Goal: Information Seeking & Learning: Find contact information

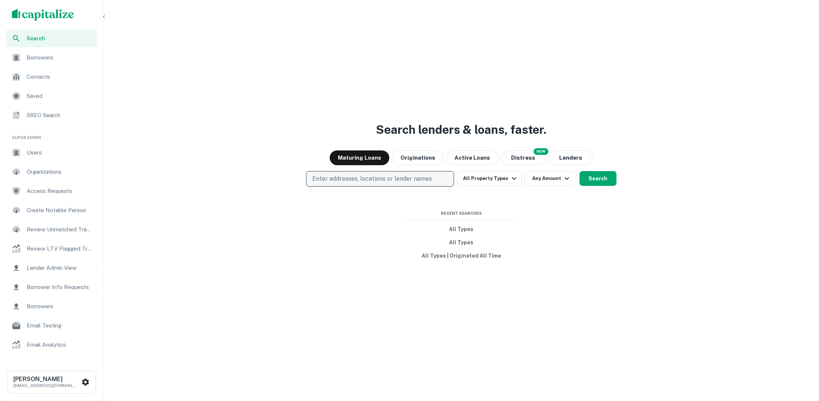
click at [397, 178] on p "Enter addresses, locations or lender names" at bounding box center [371, 179] width 119 height 9
type input "*******"
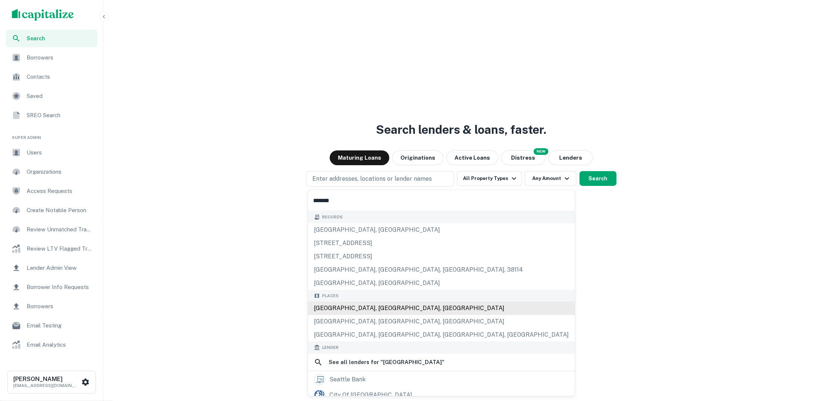
click at [397, 306] on div "[GEOGRAPHIC_DATA], [GEOGRAPHIC_DATA], [GEOGRAPHIC_DATA]" at bounding box center [441, 308] width 267 height 13
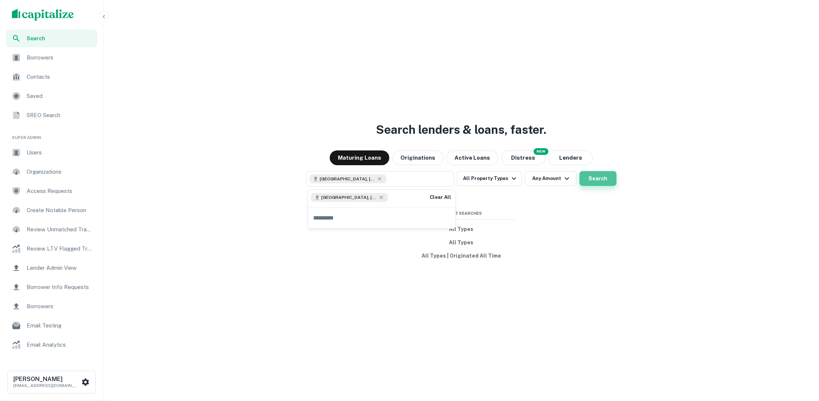
click at [606, 176] on button "Search" at bounding box center [597, 178] width 37 height 15
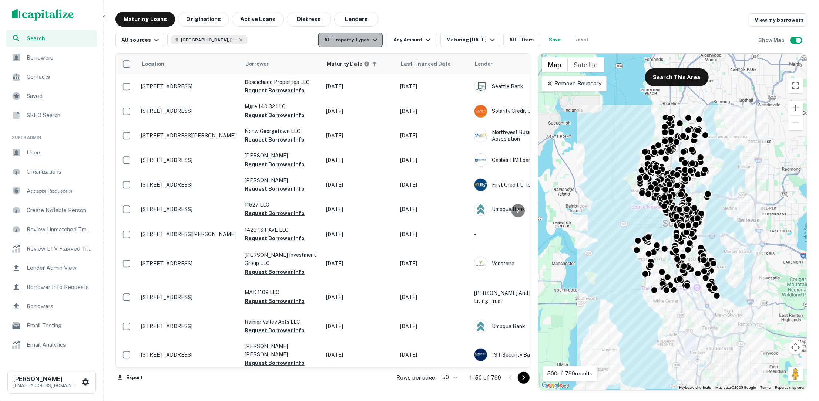
click at [373, 44] on icon "button" at bounding box center [374, 40] width 9 height 9
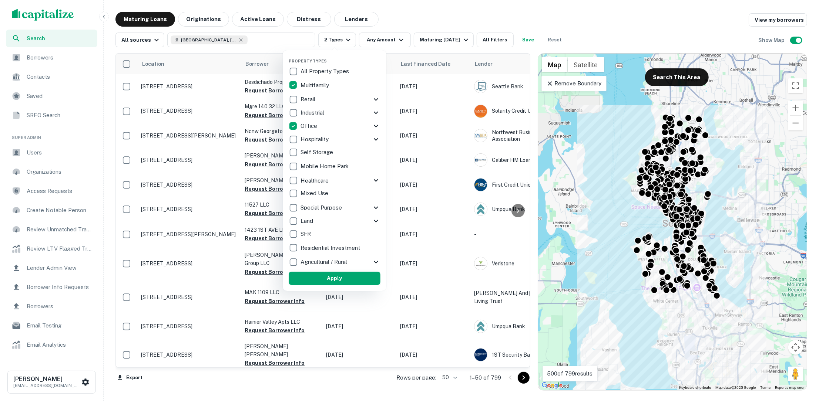
click at [336, 275] on button "Apply" at bounding box center [335, 278] width 92 height 13
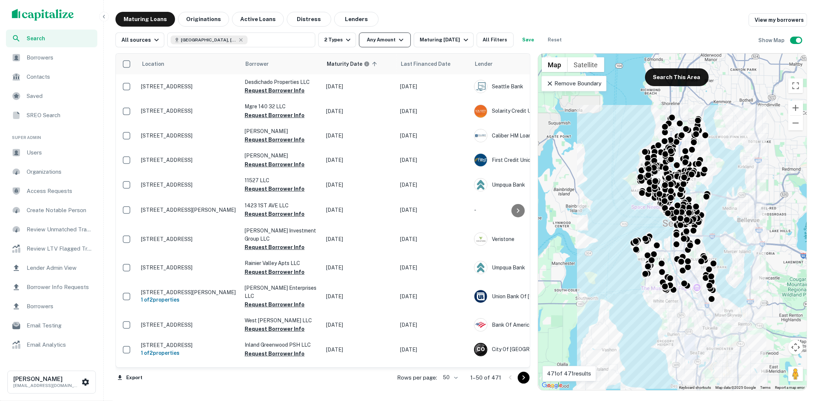
click at [397, 43] on icon "button" at bounding box center [401, 40] width 9 height 9
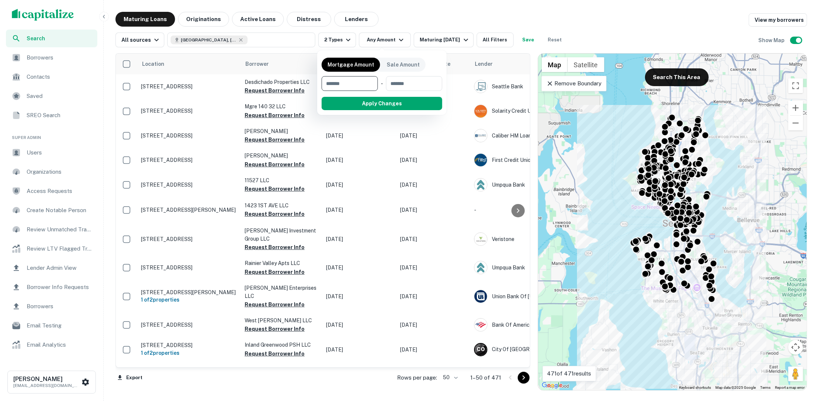
click at [355, 79] on input "number" at bounding box center [346, 83] width 51 height 15
type input "********"
click at [374, 99] on button "Apply Changes" at bounding box center [395, 103] width 94 height 13
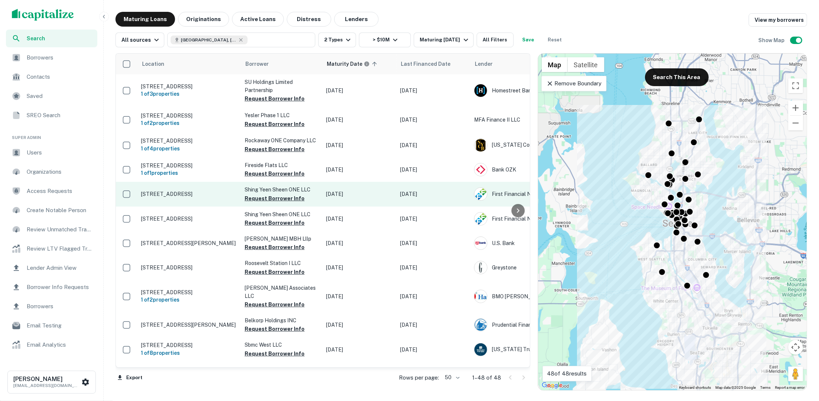
click at [193, 193] on td "[STREET_ADDRESS]" at bounding box center [189, 194] width 104 height 24
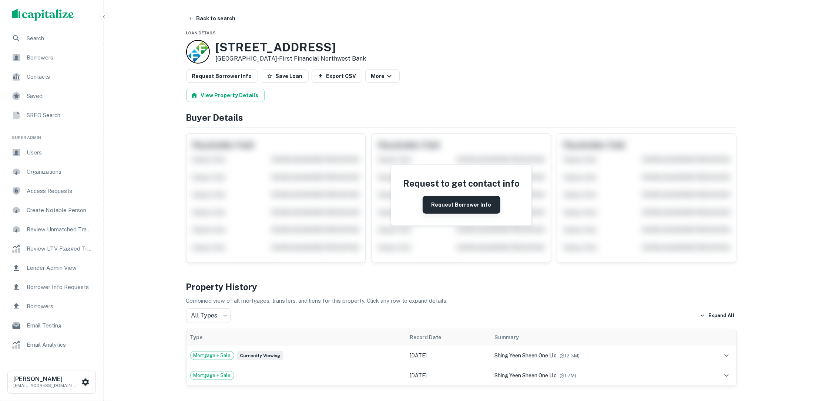
click at [456, 203] on button "Request Borrower Info" at bounding box center [461, 205] width 78 height 18
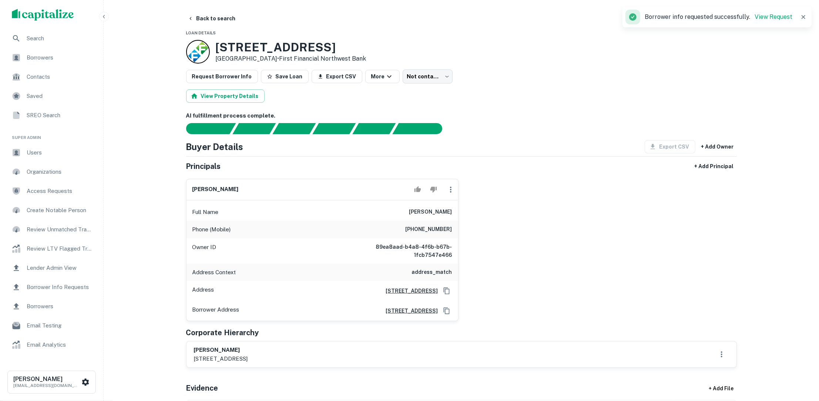
drag, startPoint x: 411, startPoint y: 210, endPoint x: 459, endPoint y: 211, distance: 48.1
click at [459, 211] on div "[PERSON_NAME] Full Name [PERSON_NAME] Phone (Mobile) [PHONE_NUMBER] Owner ID 89…" at bounding box center [458, 247] width 556 height 149
click at [557, 232] on div "[PERSON_NAME] Full Name [PERSON_NAME] Phone (Mobile) [PHONE_NUMBER] Owner ID 89…" at bounding box center [458, 247] width 556 height 149
click at [209, 17] on button "Back to search" at bounding box center [212, 18] width 54 height 13
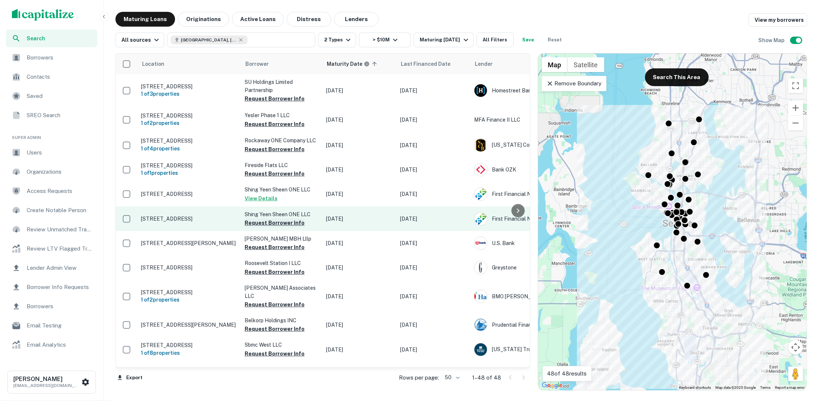
click at [289, 224] on button "Request Borrower Info" at bounding box center [274, 223] width 60 height 9
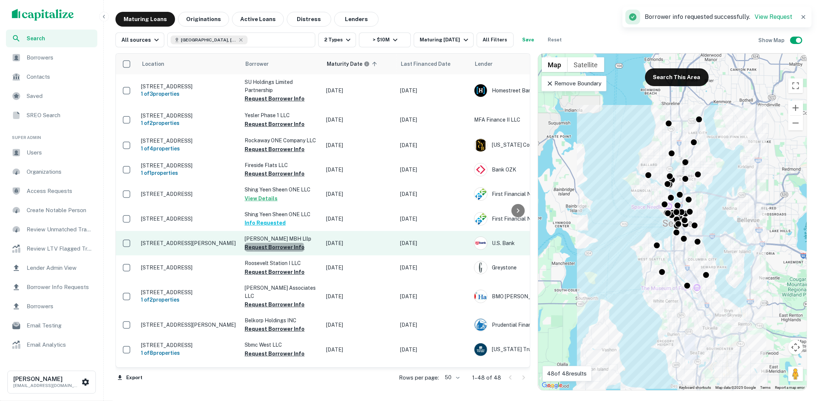
click at [274, 252] on button "Request Borrower Info" at bounding box center [274, 247] width 60 height 9
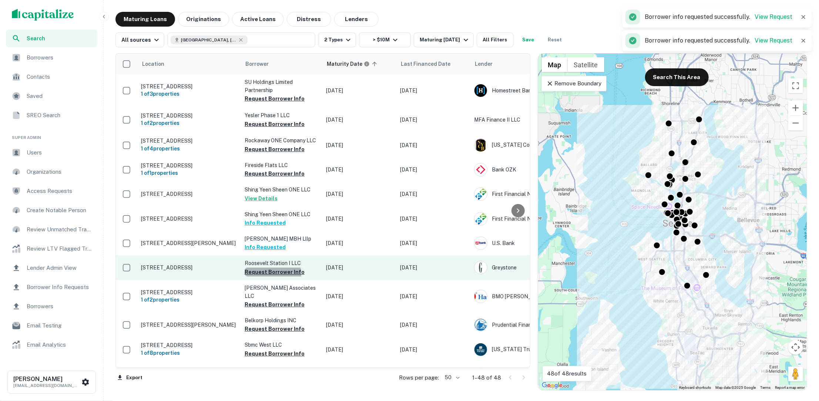
click at [270, 277] on button "Request Borrower Info" at bounding box center [274, 272] width 60 height 9
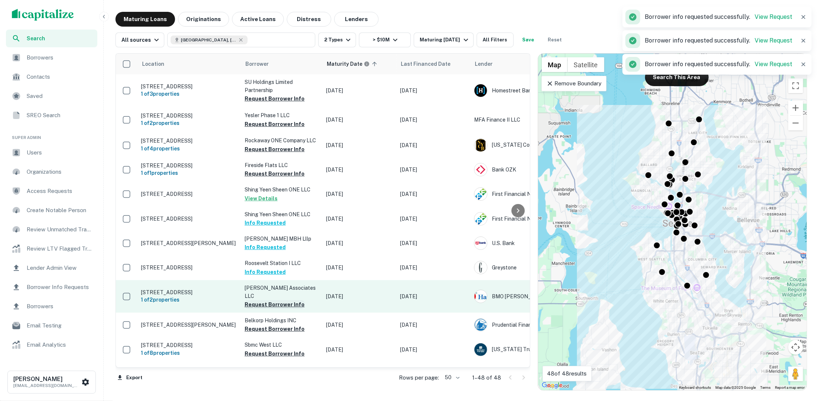
click at [272, 309] on button "Request Borrower Info" at bounding box center [274, 304] width 60 height 9
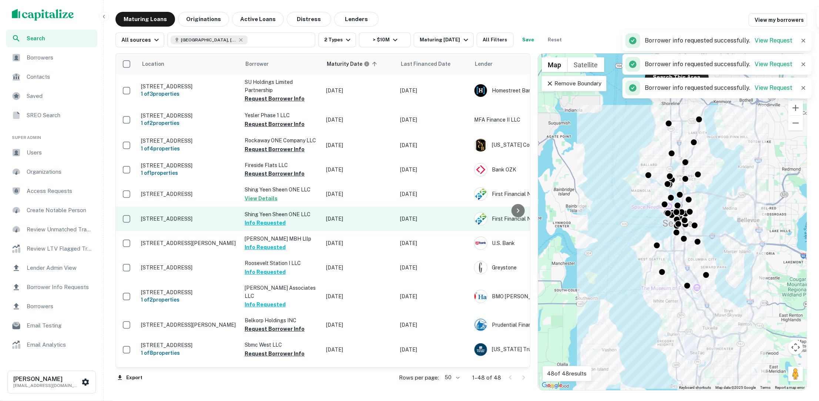
click at [181, 222] on p "[STREET_ADDRESS]" at bounding box center [189, 219] width 96 height 7
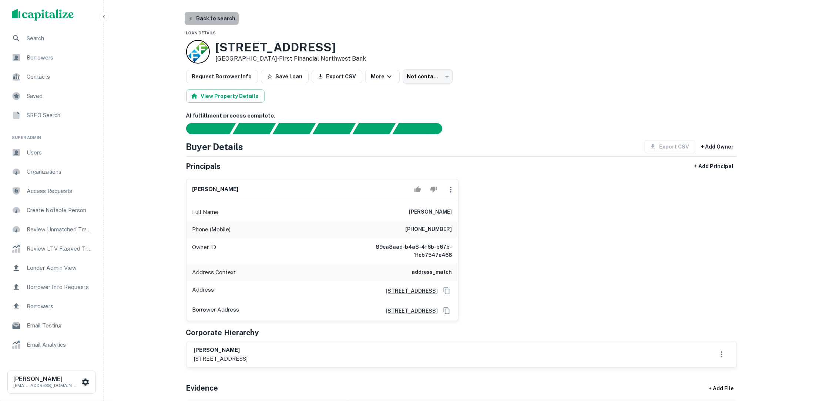
click at [227, 15] on button "Back to search" at bounding box center [212, 18] width 54 height 13
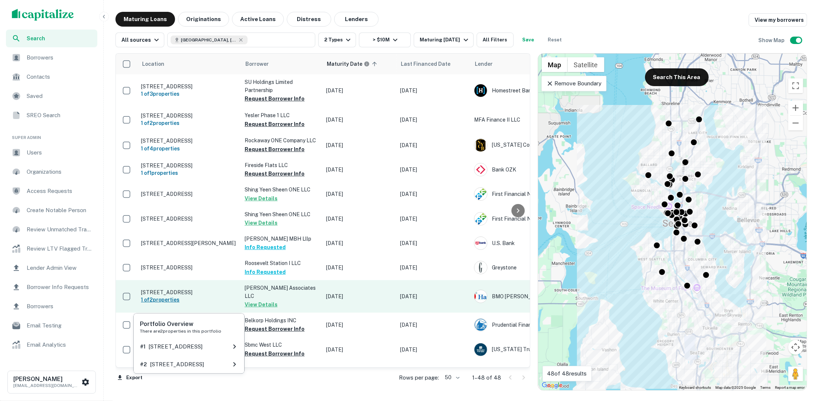
click at [218, 302] on h6 "1 of 2 properties" at bounding box center [189, 300] width 96 height 8
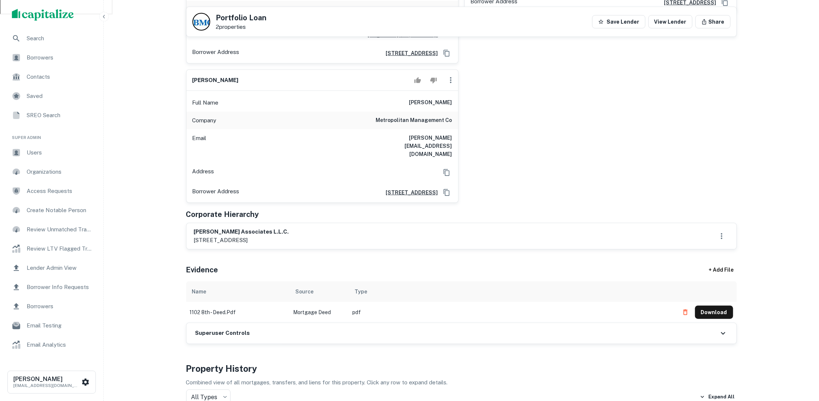
scroll to position [453, 0]
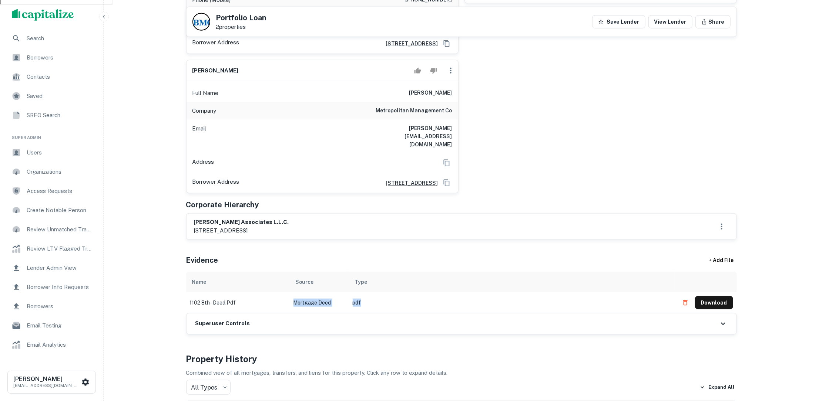
drag, startPoint x: 365, startPoint y: 246, endPoint x: 291, endPoint y: 245, distance: 73.2
click at [291, 293] on tr "1102 8th - deed.pdf Mortgage Deed pdf Download" at bounding box center [461, 303] width 550 height 21
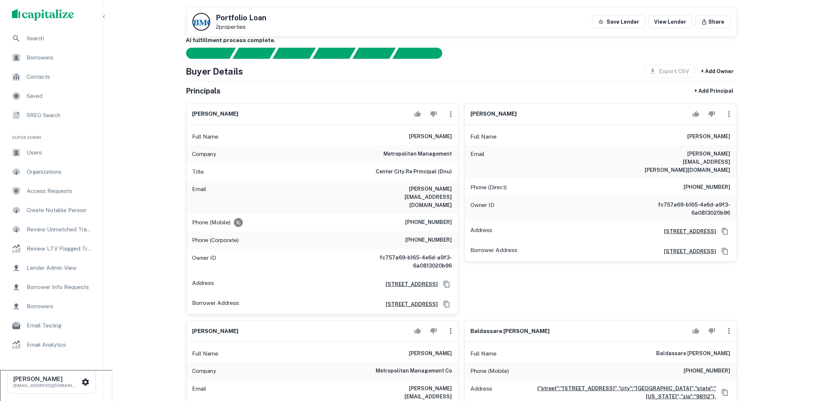
scroll to position [0, 0]
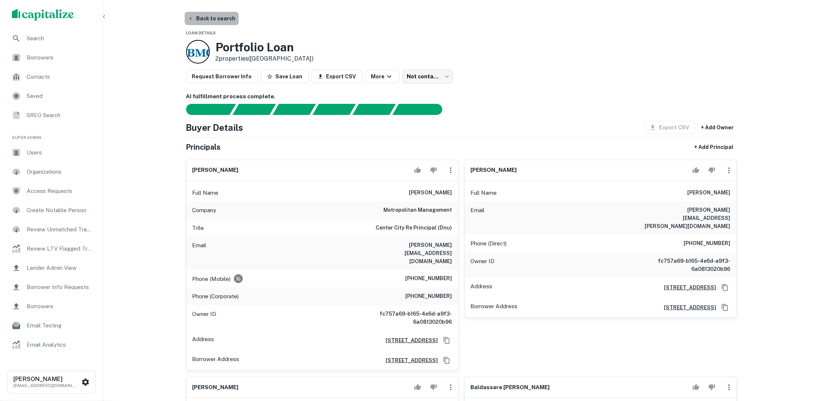
click at [211, 20] on button "Back to search" at bounding box center [212, 18] width 54 height 13
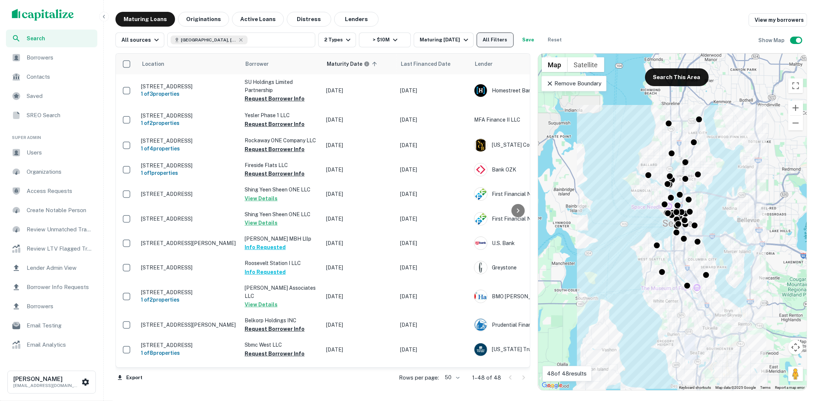
click at [486, 41] on button "All Filters" at bounding box center [494, 40] width 37 height 15
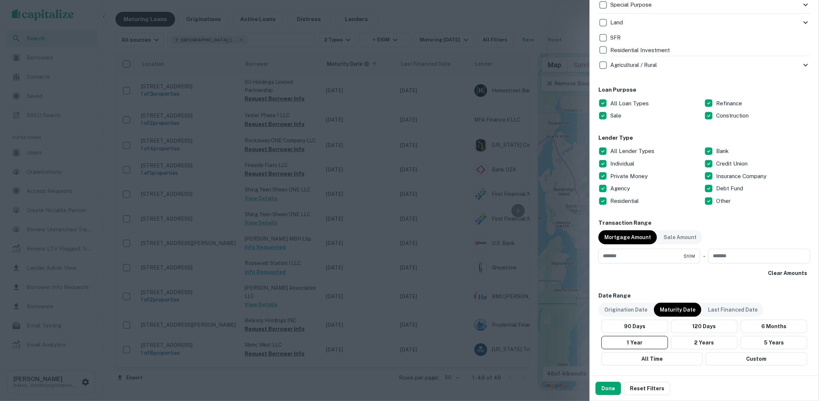
scroll to position [339, 0]
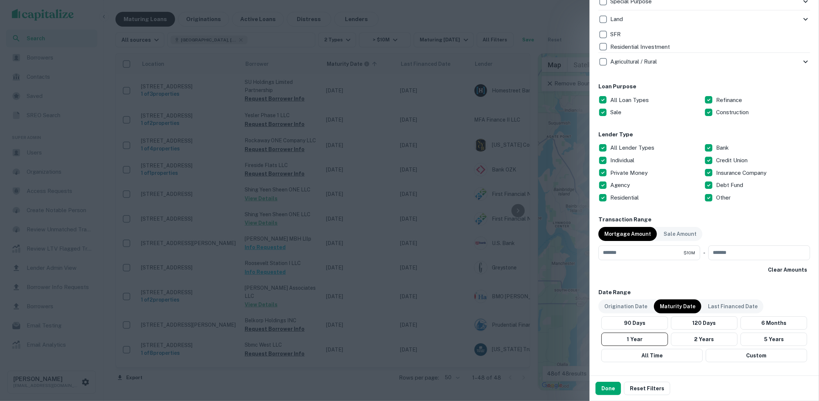
click at [451, 140] on div at bounding box center [409, 200] width 819 height 401
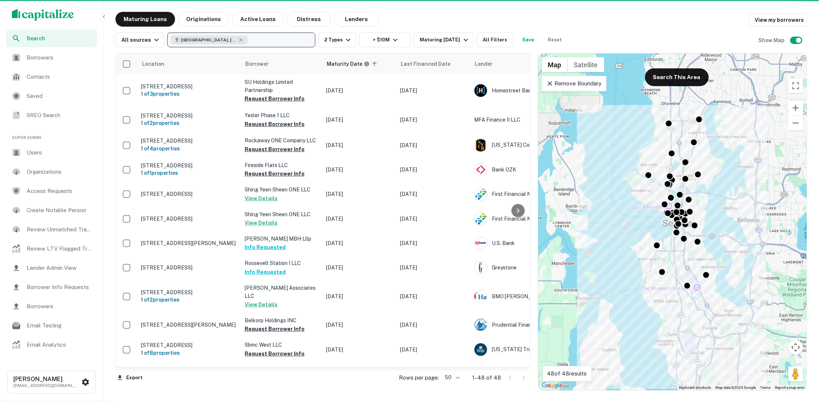
click at [254, 41] on button "[GEOGRAPHIC_DATA], [GEOGRAPHIC_DATA], [GEOGRAPHIC_DATA]" at bounding box center [241, 40] width 148 height 15
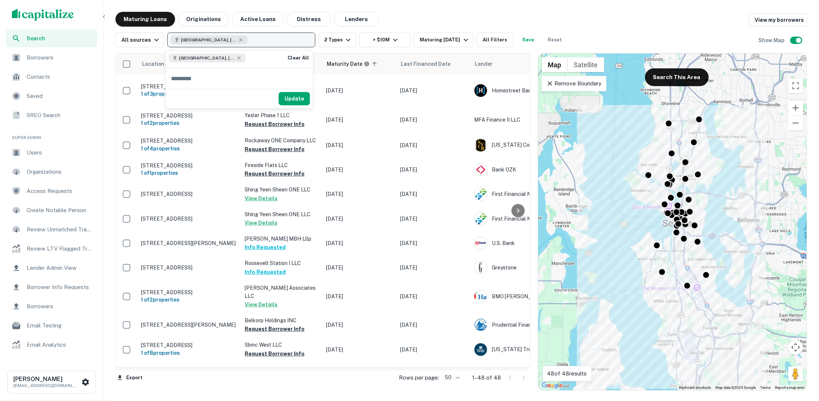
click at [254, 41] on button "[GEOGRAPHIC_DATA], [GEOGRAPHIC_DATA], [GEOGRAPHIC_DATA]" at bounding box center [241, 40] width 148 height 15
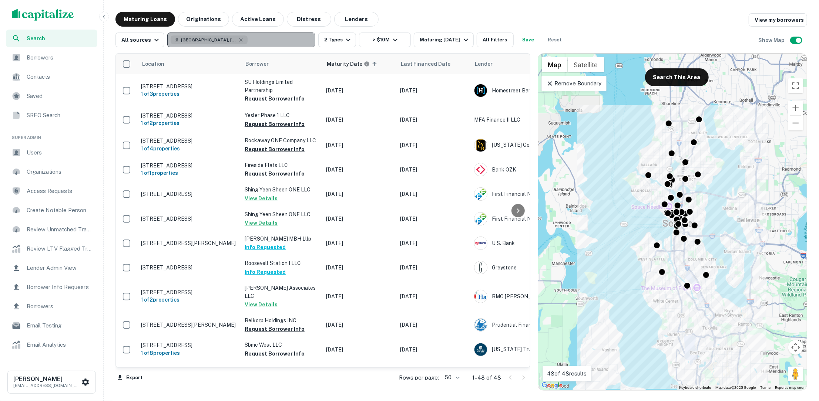
click at [254, 41] on button "[GEOGRAPHIC_DATA], [GEOGRAPHIC_DATA], [GEOGRAPHIC_DATA]" at bounding box center [241, 40] width 148 height 15
click at [239, 39] on icon "button" at bounding box center [240, 39] width 3 height 3
click at [220, 39] on p "Enter addresses, locations or lender names" at bounding box center [232, 40] width 119 height 9
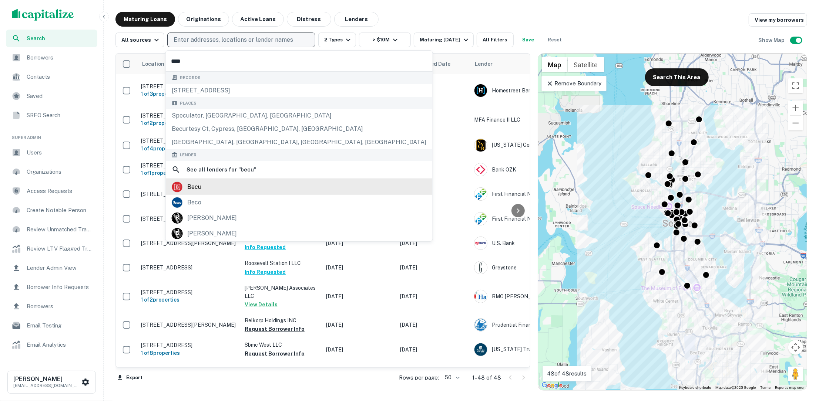
type input "****"
click at [213, 189] on div "becu" at bounding box center [299, 187] width 255 height 11
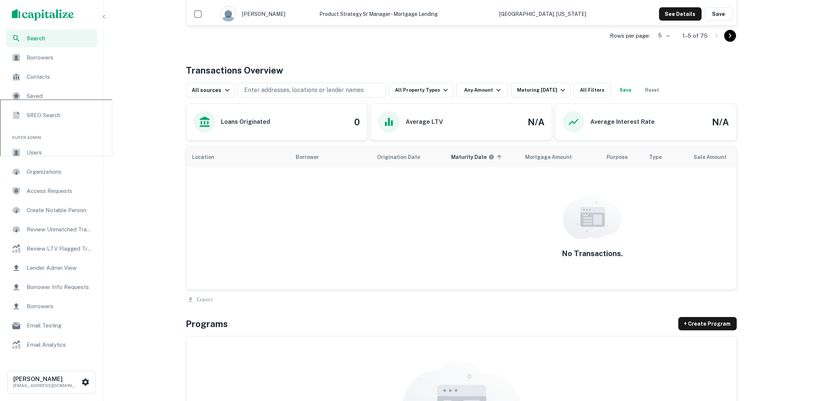
scroll to position [312, 0]
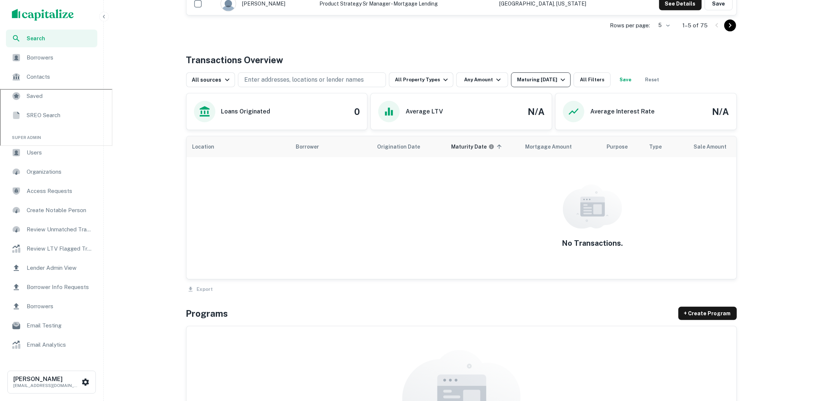
click at [559, 78] on icon "button" at bounding box center [562, 79] width 9 height 9
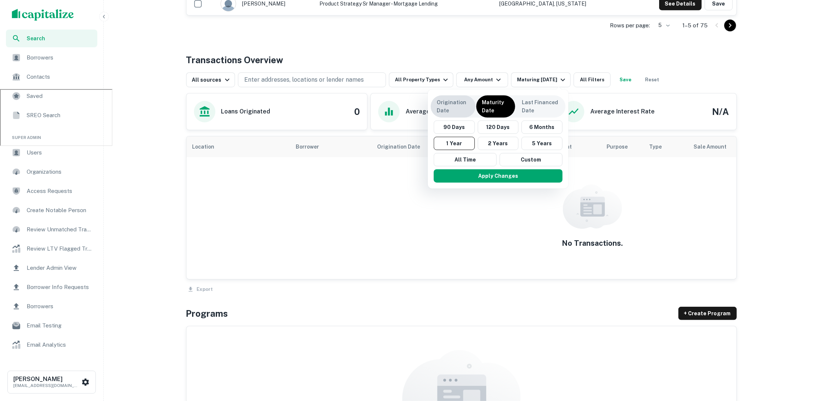
click at [447, 104] on p "Origination Date" at bounding box center [452, 106] width 33 height 16
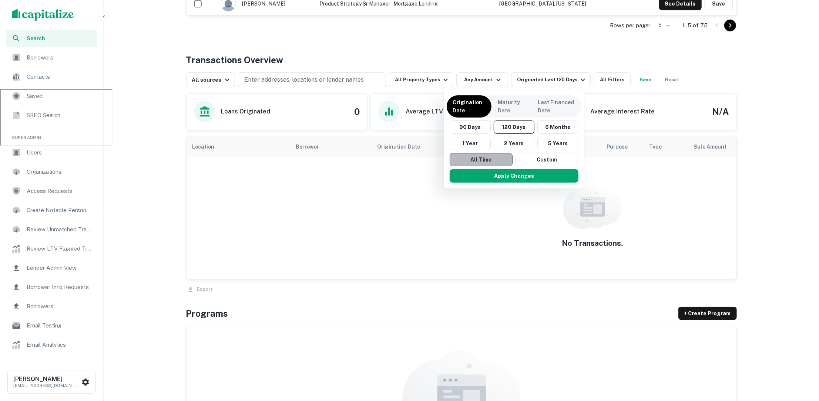
click at [471, 161] on button "All Time" at bounding box center [480, 159] width 63 height 13
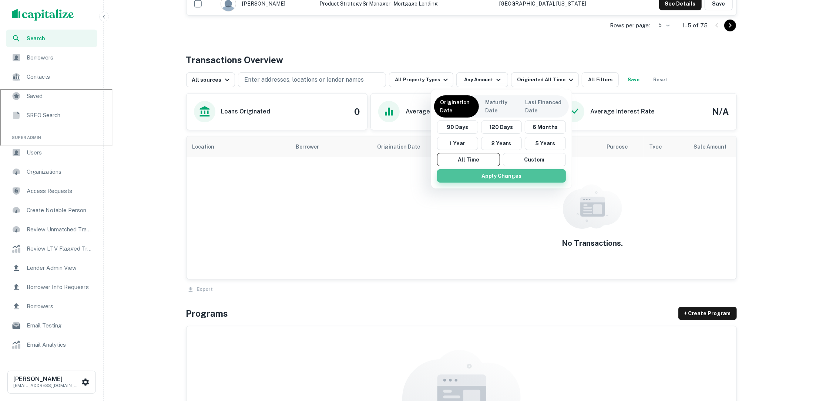
click at [479, 171] on button "Apply Changes" at bounding box center [501, 175] width 129 height 13
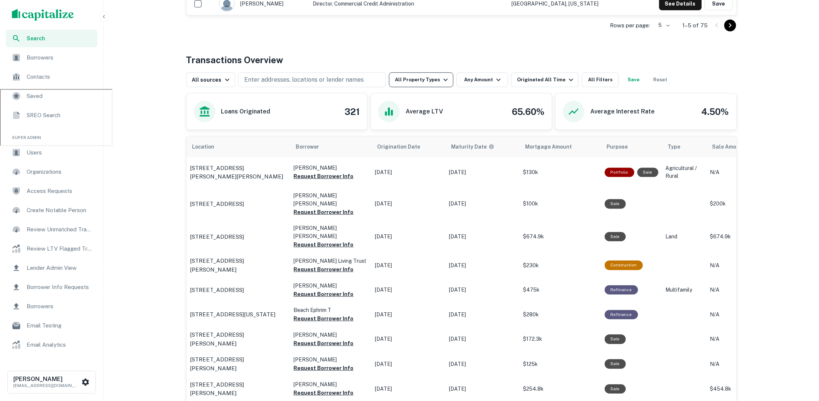
click at [441, 77] on icon "button" at bounding box center [445, 79] width 9 height 9
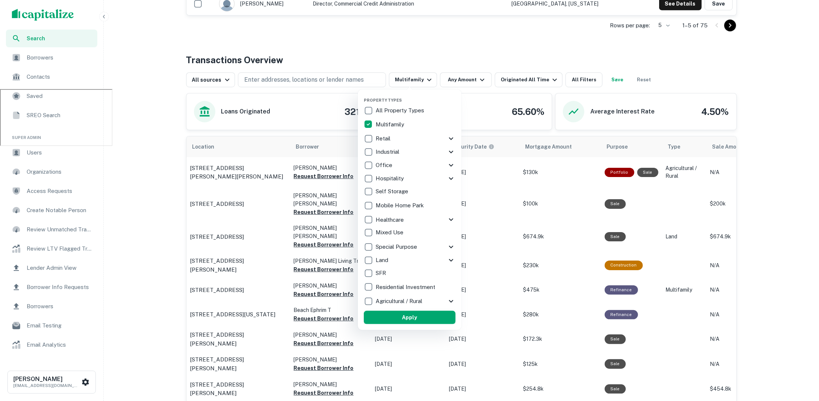
click at [398, 316] on button "Apply" at bounding box center [410, 317] width 92 height 13
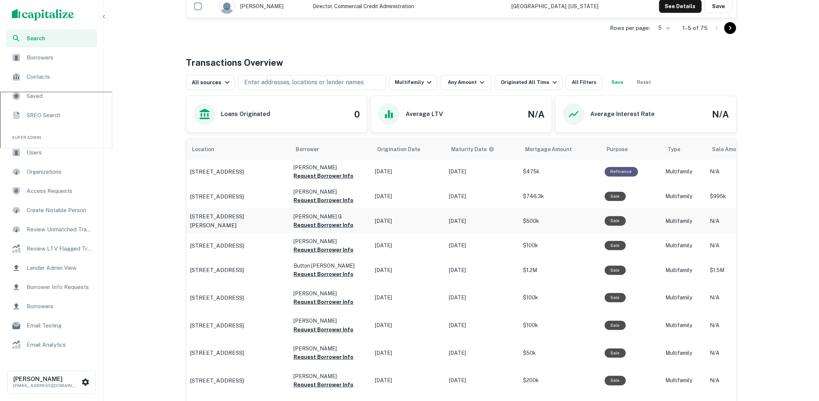
scroll to position [297, 0]
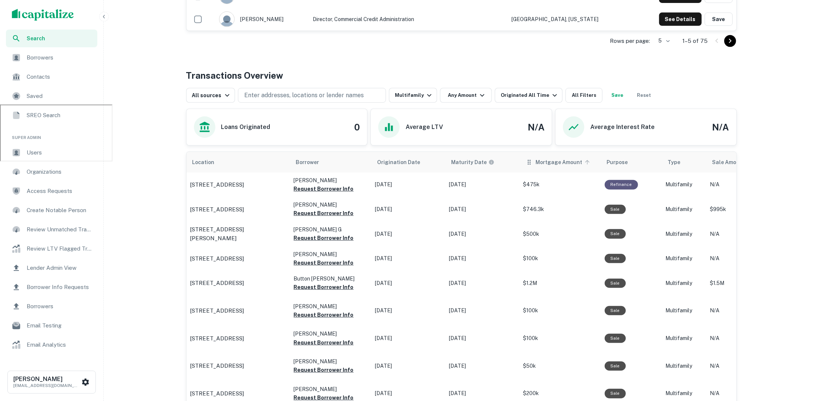
click at [573, 161] on span "Mortgage Amount" at bounding box center [564, 162] width 56 height 9
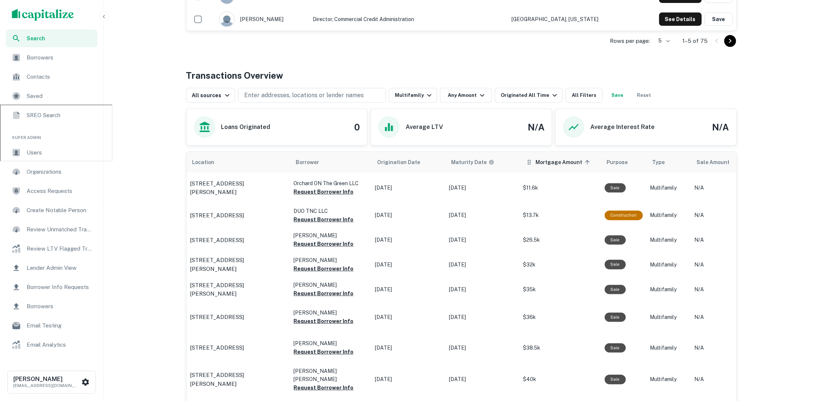
click at [575, 162] on span "Mortgage Amount sorted ascending" at bounding box center [564, 162] width 56 height 9
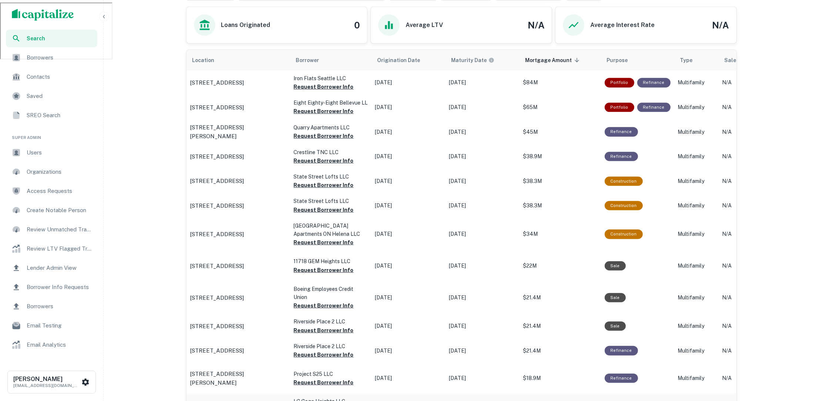
scroll to position [390, 0]
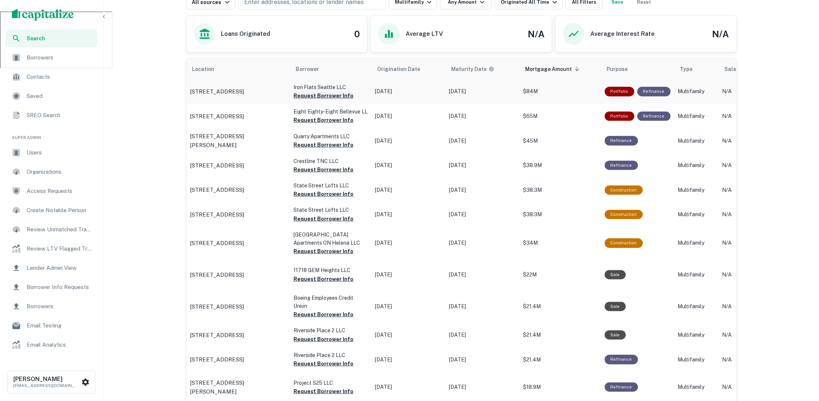
click at [337, 94] on button "Request Borrower Info" at bounding box center [324, 95] width 60 height 9
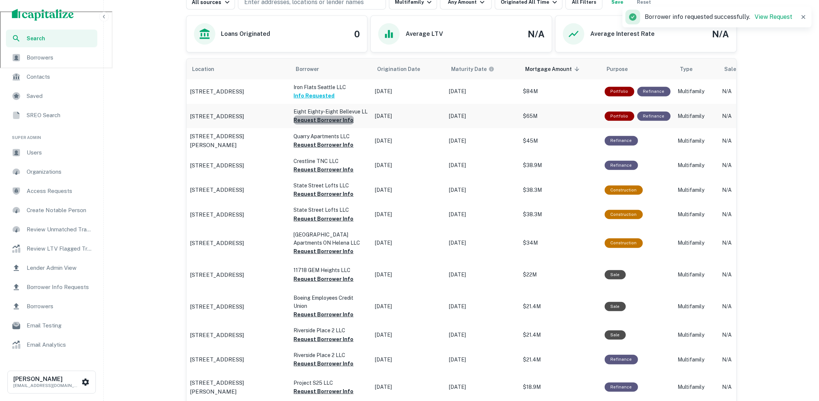
click at [337, 118] on button "Request Borrower Info" at bounding box center [324, 120] width 60 height 9
click at [333, 145] on button "Request Borrower Info" at bounding box center [324, 145] width 60 height 9
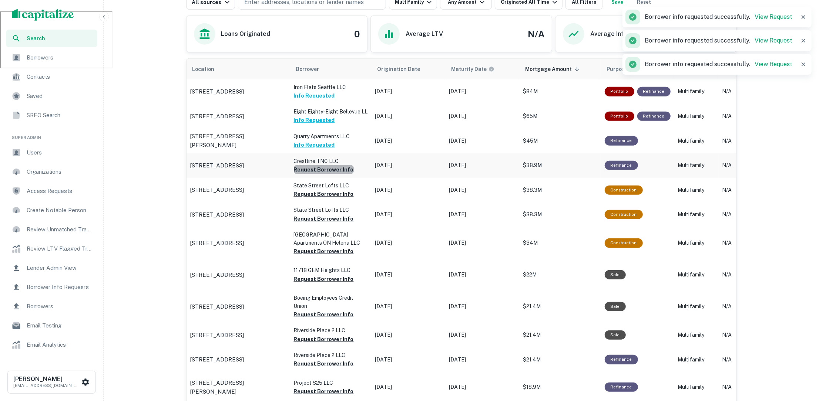
click at [334, 169] on button "Request Borrower Info" at bounding box center [324, 169] width 60 height 9
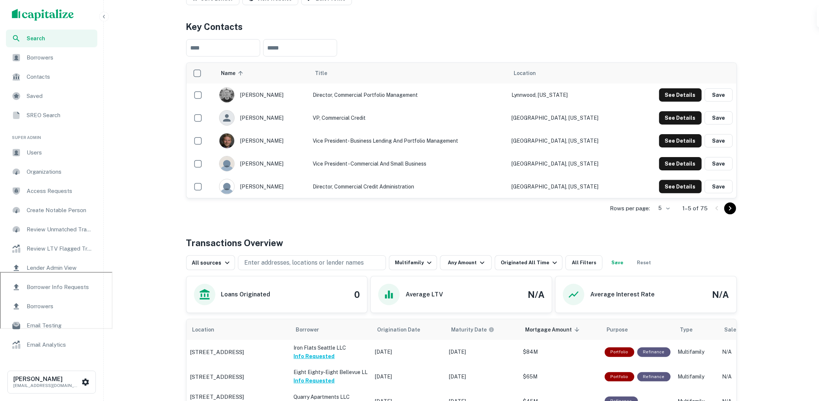
scroll to position [0, 0]
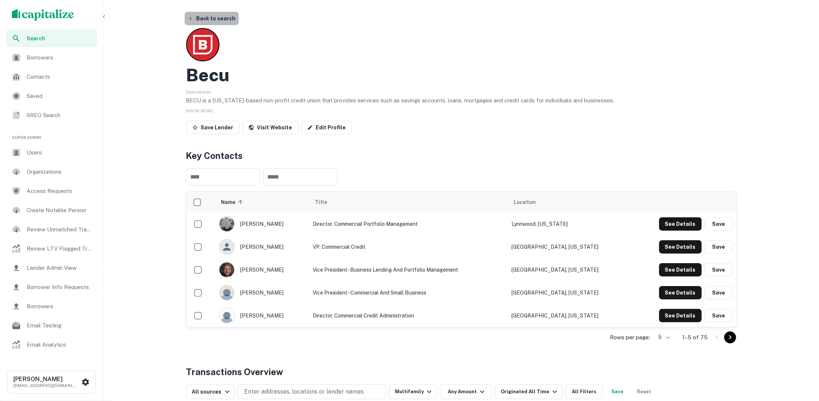
click at [217, 16] on button "Back to search" at bounding box center [212, 18] width 54 height 13
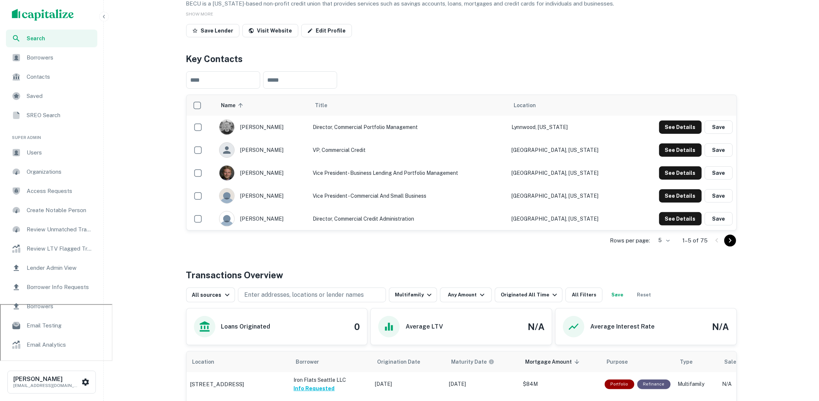
scroll to position [15, 0]
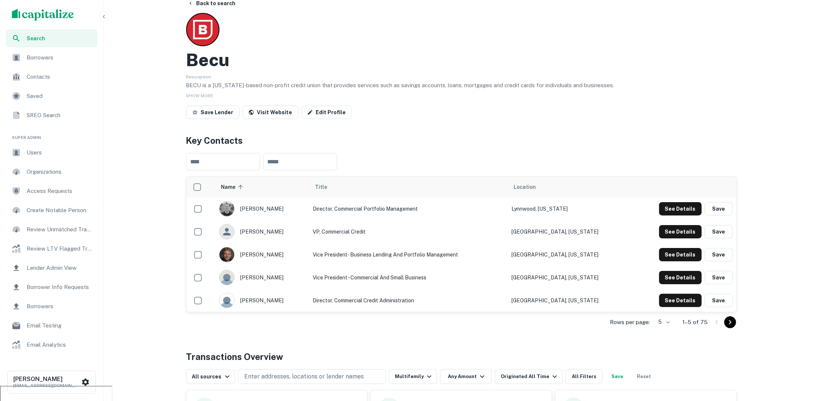
click at [76, 36] on span "Search" at bounding box center [60, 38] width 66 height 8
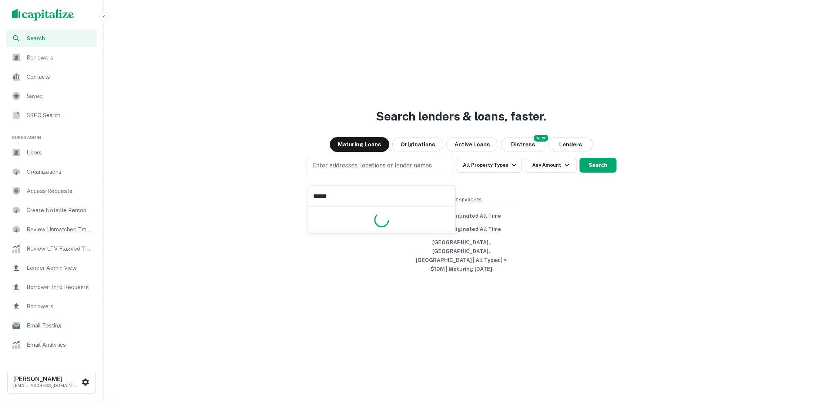
type input "*******"
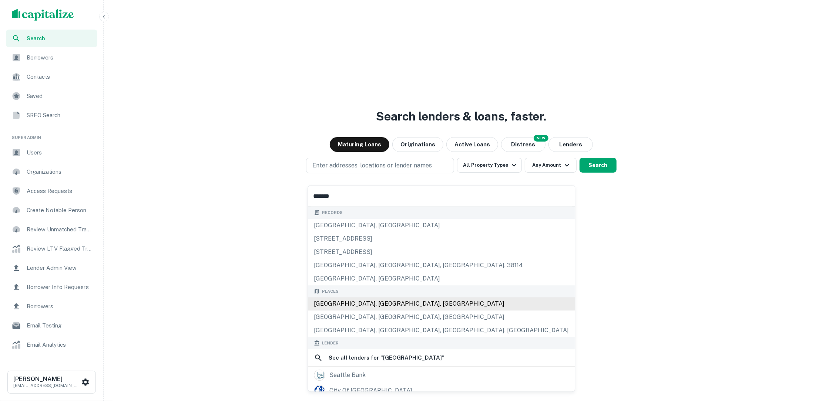
click at [375, 301] on div "[GEOGRAPHIC_DATA], [GEOGRAPHIC_DATA], [GEOGRAPHIC_DATA]" at bounding box center [441, 303] width 267 height 13
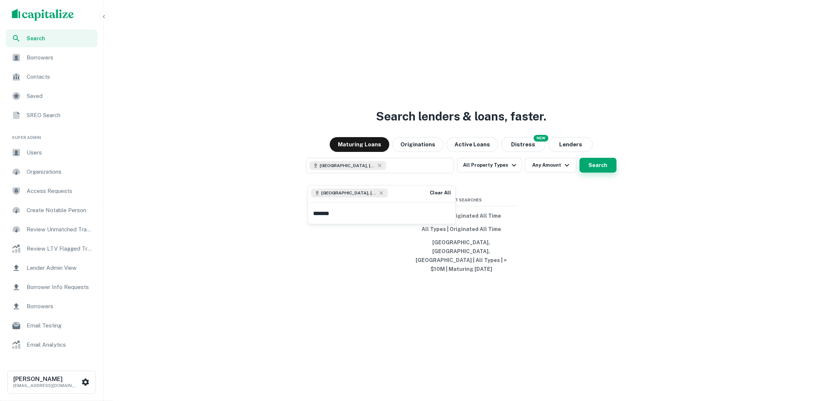
click at [598, 173] on button "Search" at bounding box center [597, 165] width 37 height 15
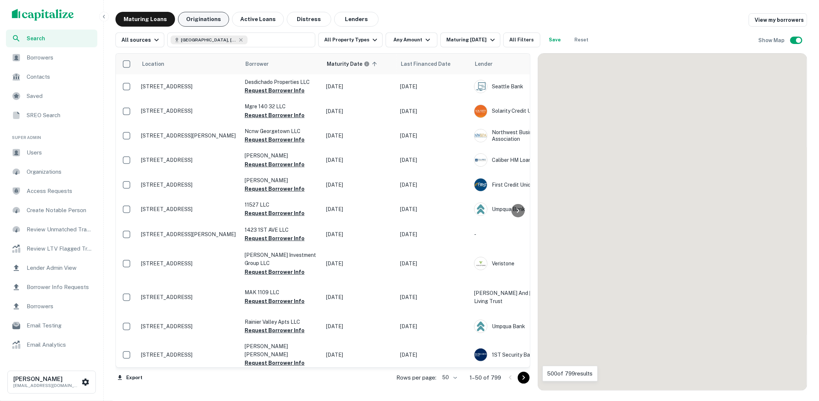
click at [196, 16] on button "Originations" at bounding box center [203, 19] width 51 height 15
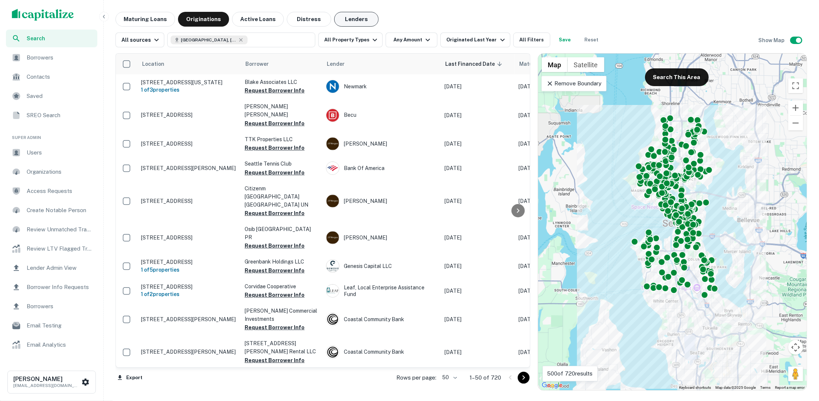
click at [347, 21] on button "Lenders" at bounding box center [356, 19] width 44 height 15
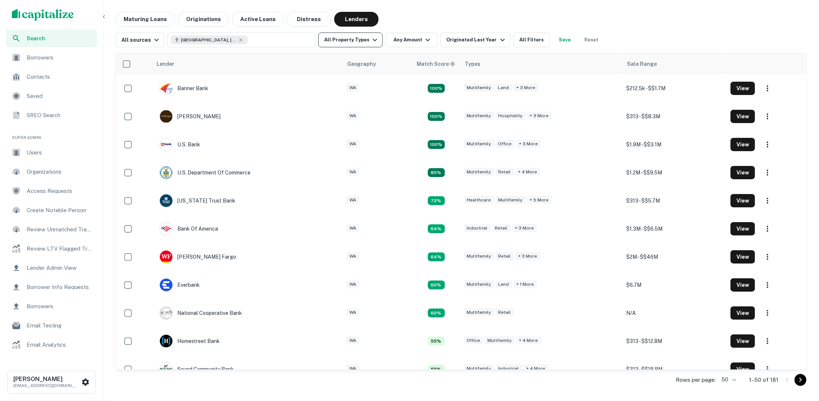
click at [370, 39] on icon "button" at bounding box center [374, 40] width 9 height 9
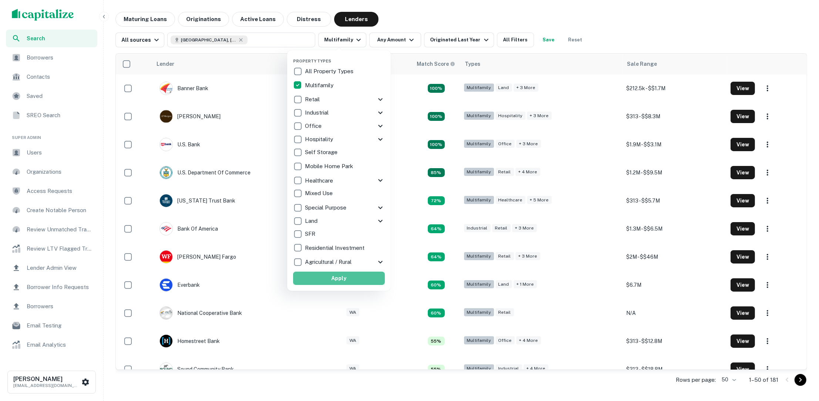
click at [334, 274] on button "Apply" at bounding box center [339, 278] width 92 height 13
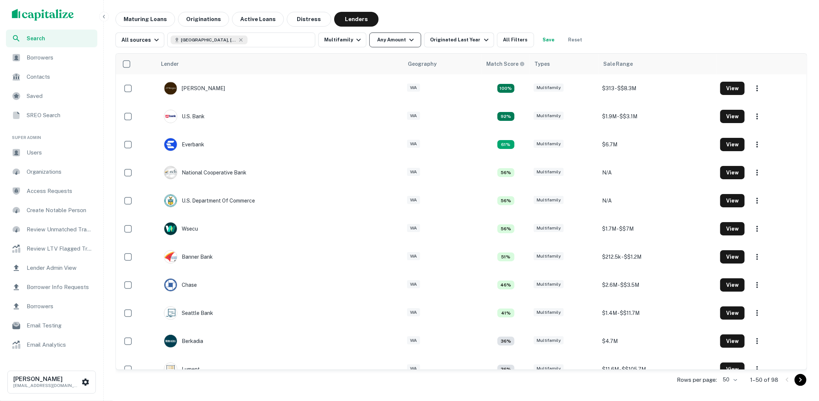
click at [407, 44] on icon "button" at bounding box center [411, 40] width 9 height 9
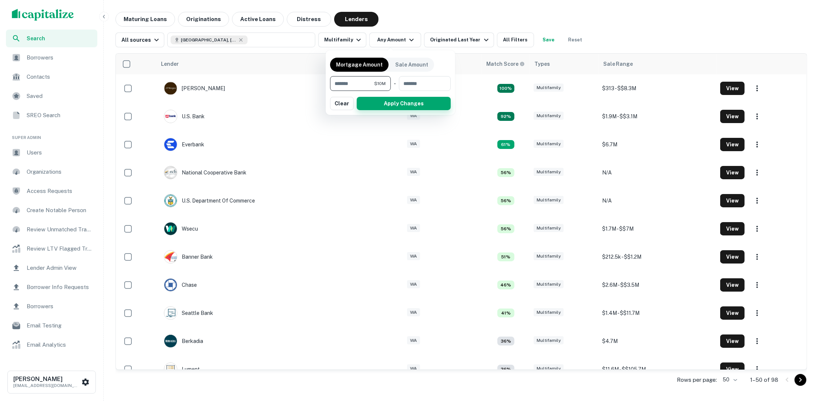
type input "********"
click at [416, 109] on button "Apply Changes" at bounding box center [404, 103] width 94 height 13
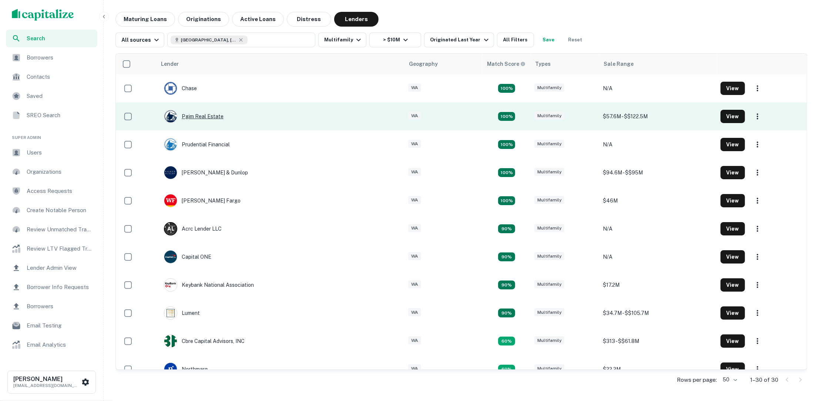
click at [217, 117] on div "Pgim Real Estate" at bounding box center [194, 116] width 60 height 13
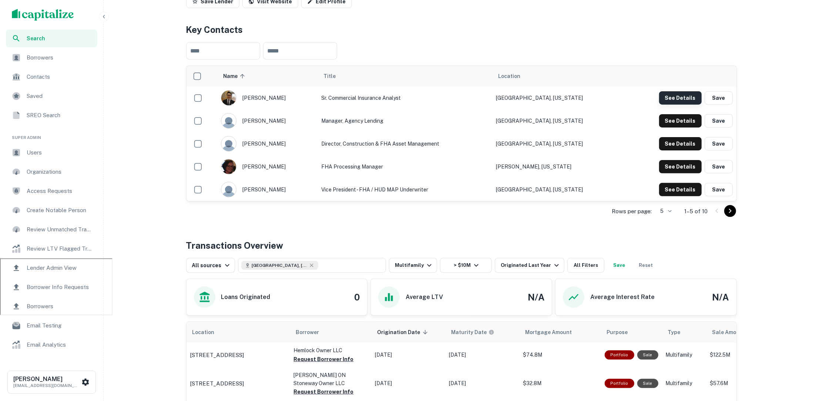
scroll to position [142, 0]
click at [684, 97] on button "See Details" at bounding box center [680, 98] width 43 height 13
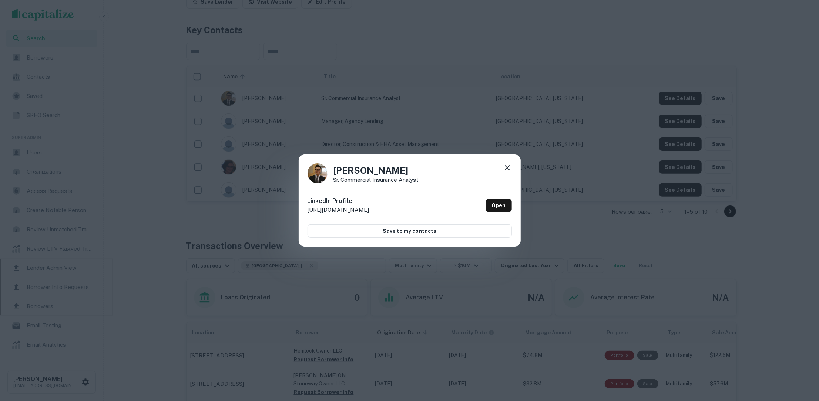
click at [502, 167] on div "Sungmin Cho Sr. Commercial Insurance Analyst" at bounding box center [409, 173] width 204 height 20
click at [503, 167] on icon at bounding box center [507, 167] width 9 height 9
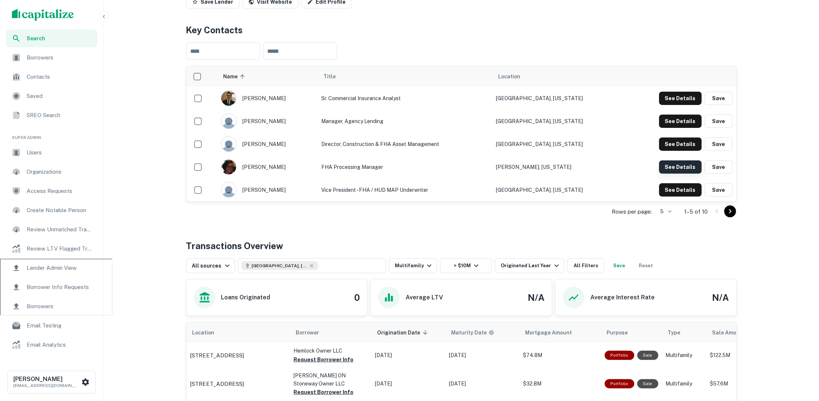
click at [665, 163] on button "See Details" at bounding box center [680, 167] width 43 height 13
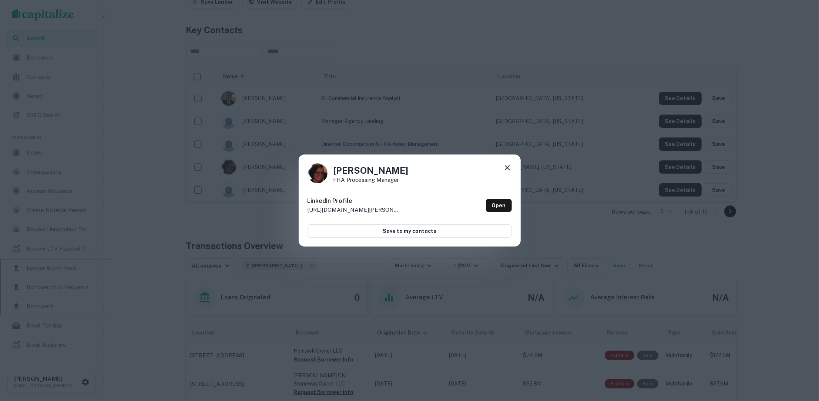
click at [509, 168] on icon at bounding box center [507, 167] width 9 height 9
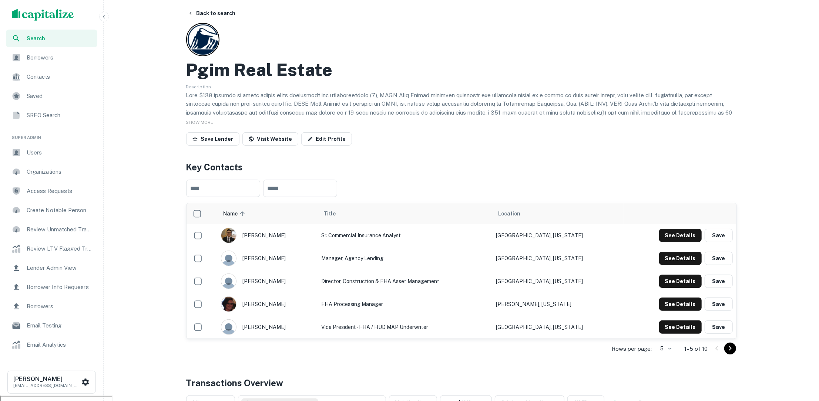
scroll to position [0, 0]
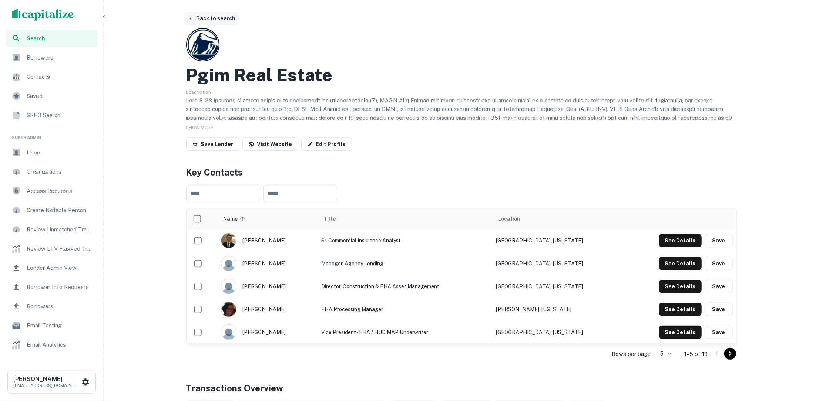
click at [196, 15] on button "Back to search" at bounding box center [212, 18] width 54 height 13
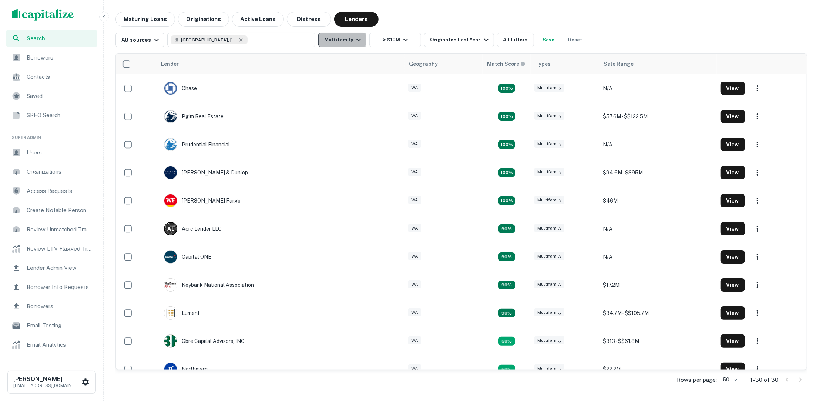
click at [361, 37] on button "Multifamily" at bounding box center [342, 40] width 48 height 15
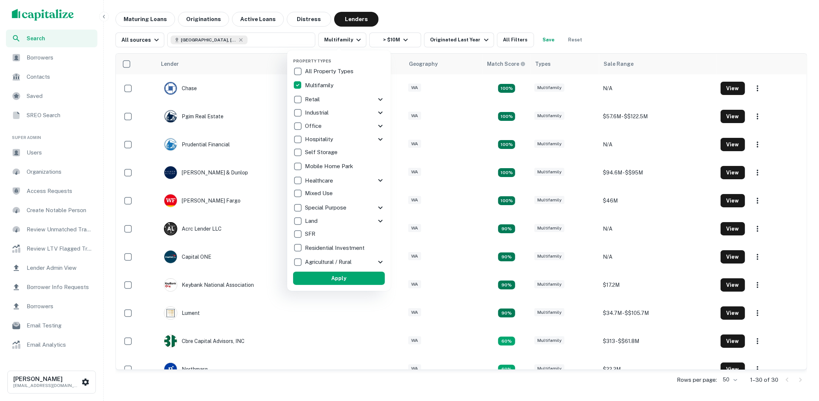
click at [378, 97] on icon at bounding box center [380, 99] width 9 height 9
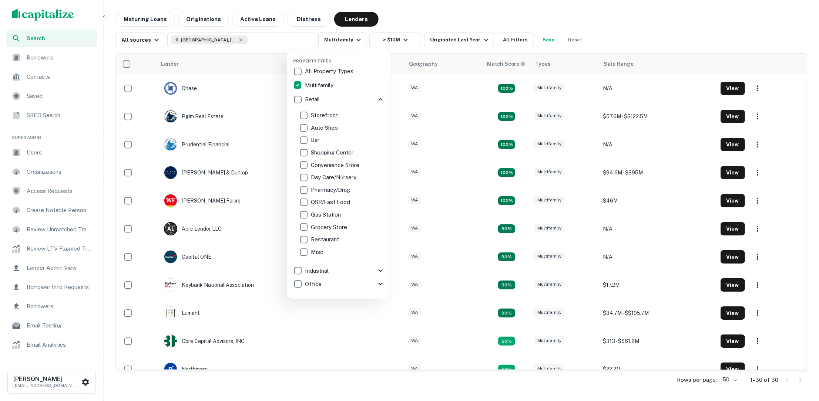
click at [378, 97] on icon at bounding box center [380, 99] width 9 height 9
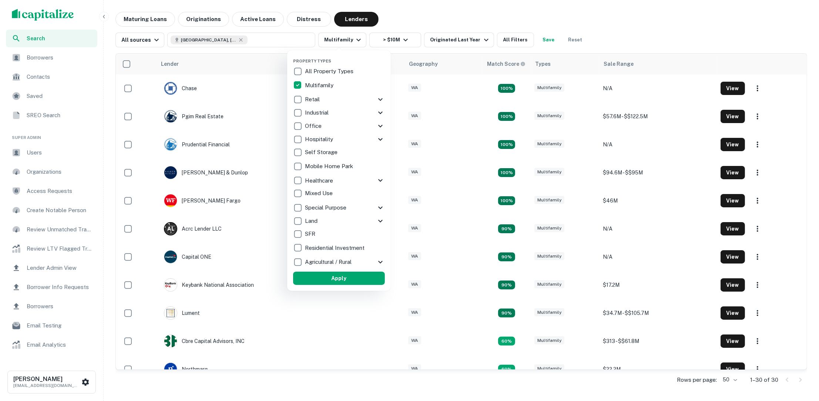
click at [381, 179] on icon at bounding box center [380, 180] width 9 height 9
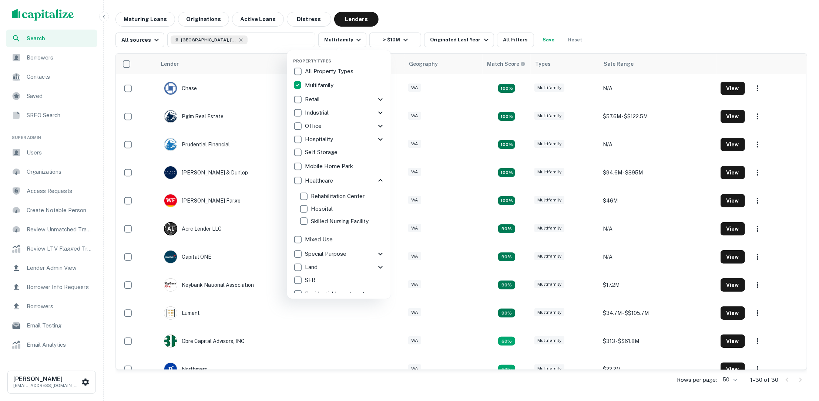
click at [381, 179] on icon at bounding box center [380, 180] width 9 height 9
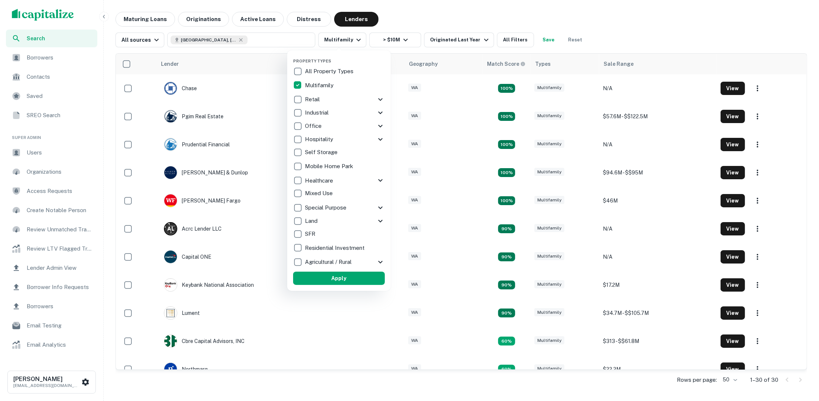
click at [382, 137] on icon at bounding box center [380, 139] width 9 height 9
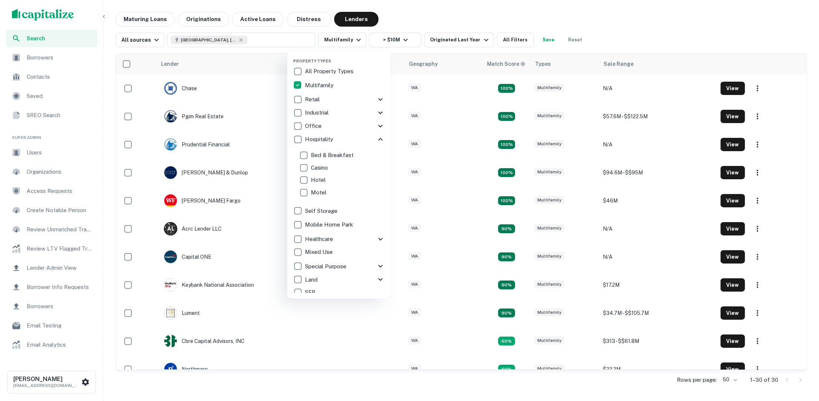
click at [382, 137] on icon at bounding box center [380, 139] width 9 height 9
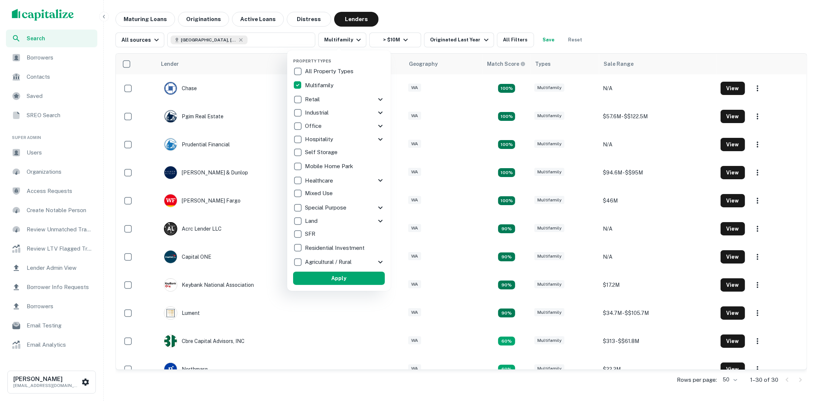
click at [381, 113] on icon at bounding box center [380, 113] width 4 height 3
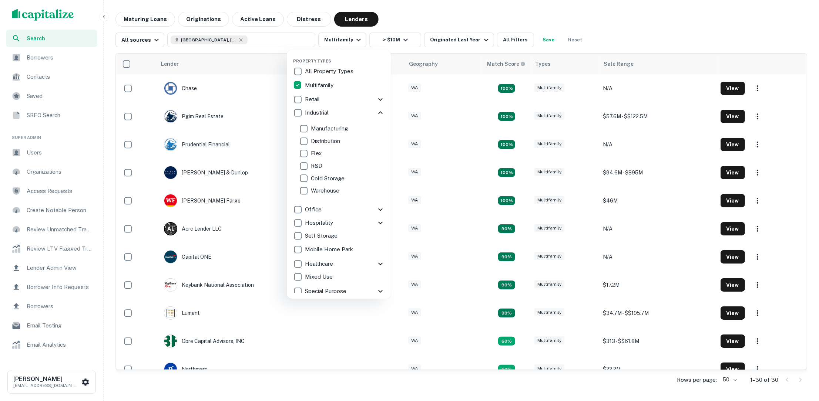
click at [383, 98] on icon at bounding box center [380, 99] width 9 height 9
click at [379, 94] on div "Retail" at bounding box center [339, 99] width 92 height 13
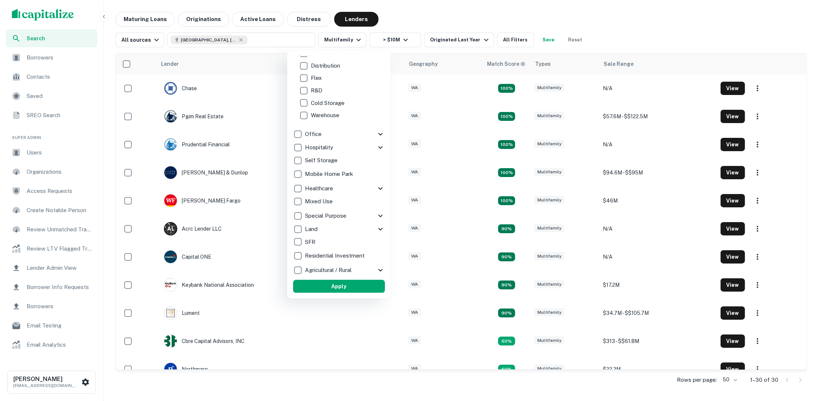
click at [363, 212] on div "Special Purpose" at bounding box center [334, 216] width 83 height 13
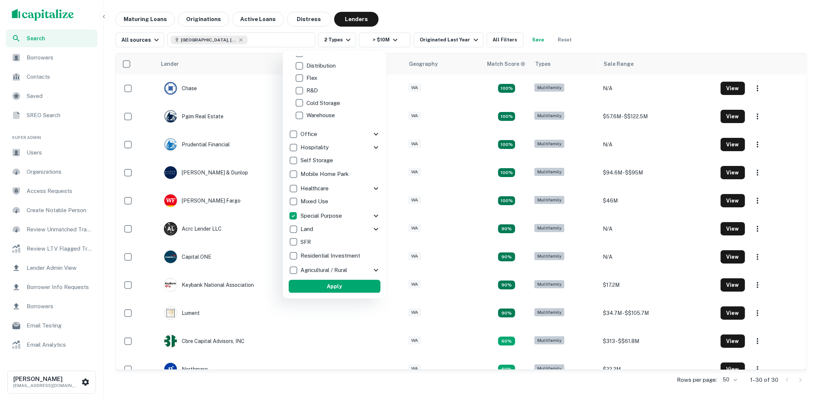
click at [362, 211] on div "Special Purpose" at bounding box center [330, 216] width 83 height 13
click at [378, 213] on icon at bounding box center [380, 216] width 9 height 9
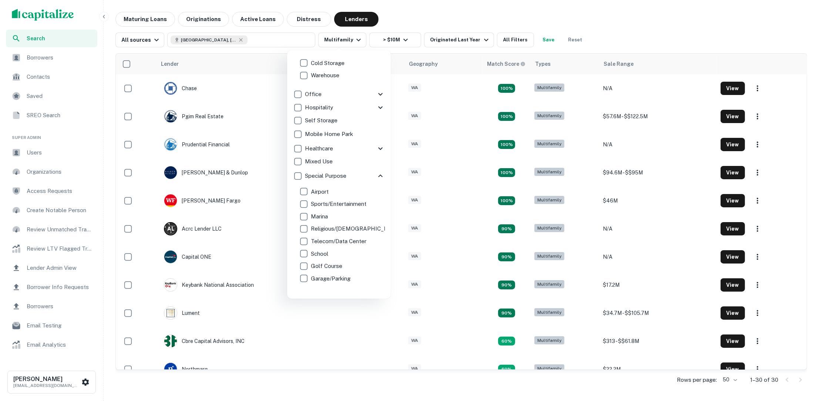
scroll to position [116, 0]
click at [600, 6] on div at bounding box center [409, 200] width 819 height 401
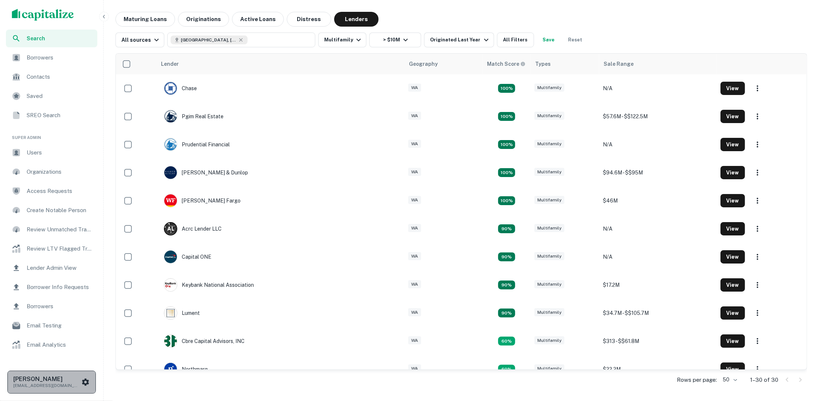
click at [63, 386] on p "[EMAIL_ADDRESS][DOMAIN_NAME]" at bounding box center [46, 385] width 67 height 7
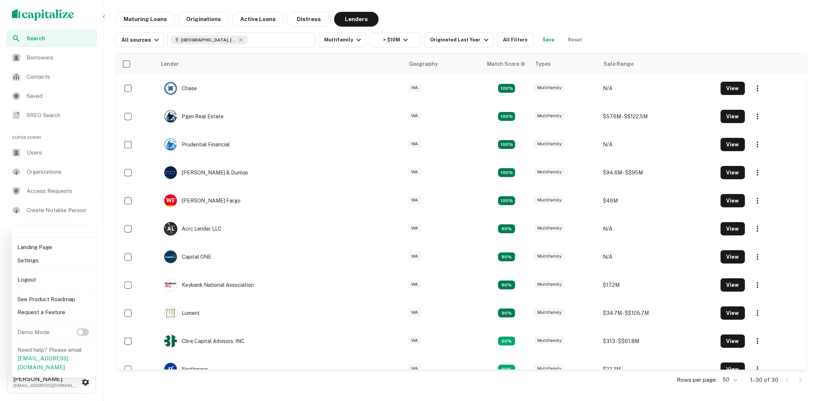
click at [30, 283] on li "Logout" at bounding box center [53, 279] width 79 height 13
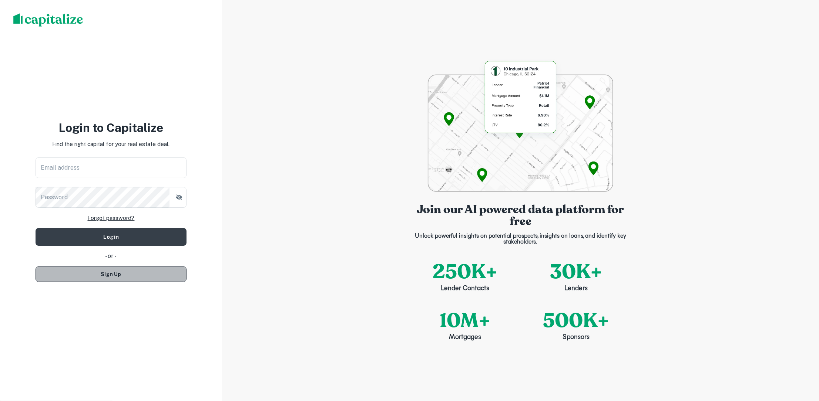
click at [144, 274] on button "Sign Up" at bounding box center [111, 275] width 151 height 16
select select "**"
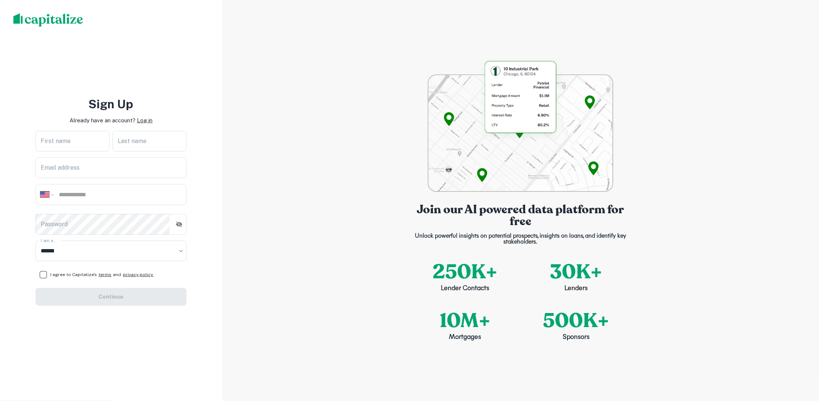
click at [145, 122] on p "Log in" at bounding box center [145, 120] width 16 height 9
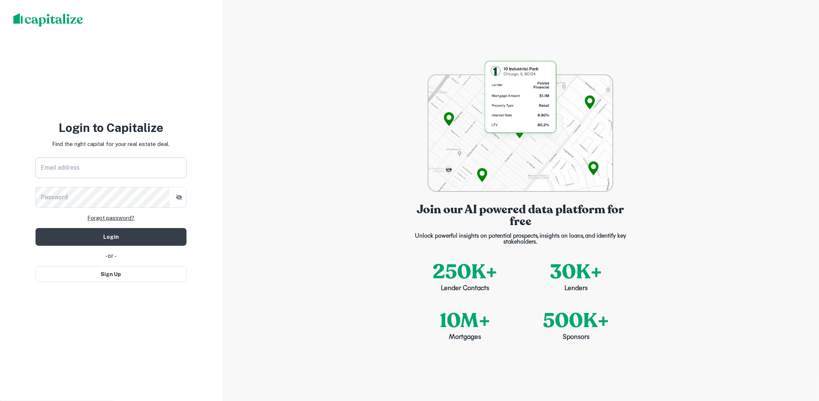
click at [121, 166] on input "Email address" at bounding box center [111, 168] width 151 height 21
type input "**********"
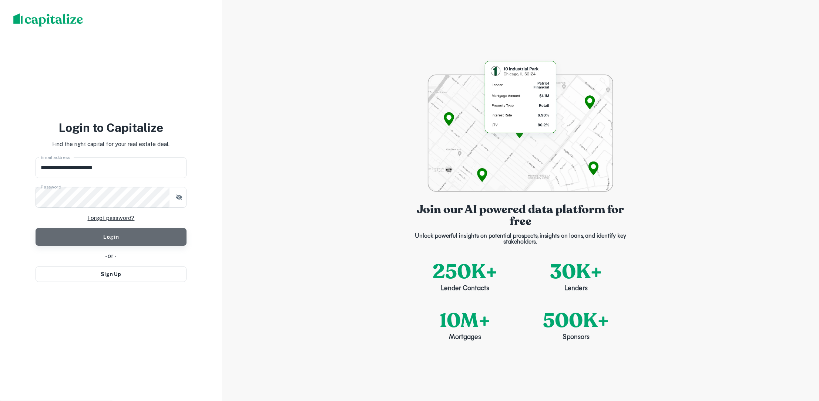
click at [113, 234] on button "Login" at bounding box center [111, 237] width 151 height 18
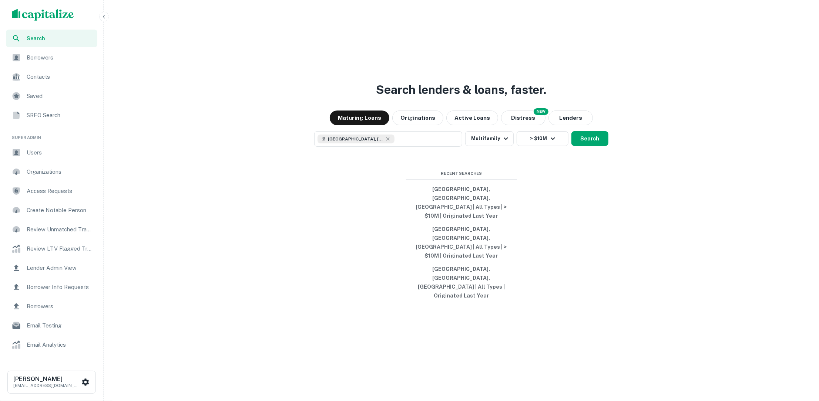
click at [46, 152] on span "Users" at bounding box center [60, 152] width 66 height 9
